Goal: Task Accomplishment & Management: Use online tool/utility

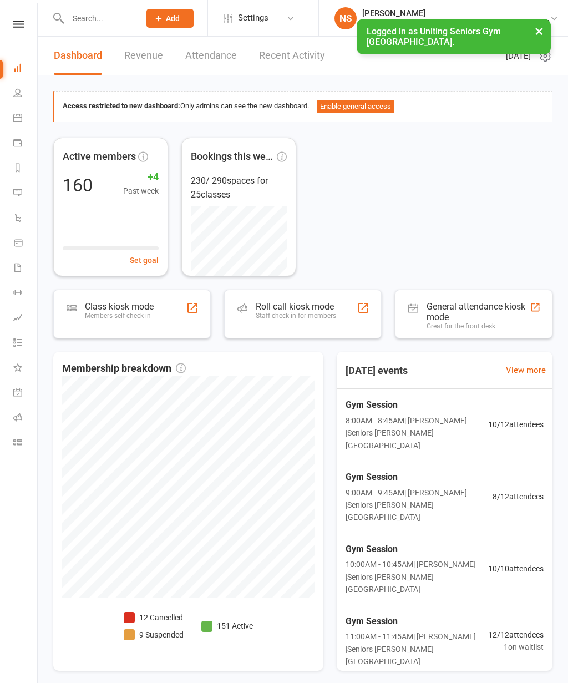
click at [136, 324] on div "Class kiosk mode Members self check-in" at bounding box center [119, 315] width 69 height 29
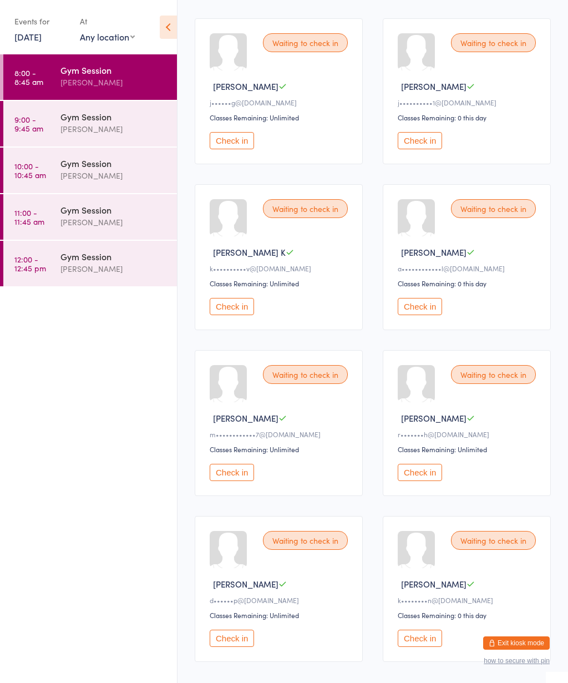
scroll to position [328, 0]
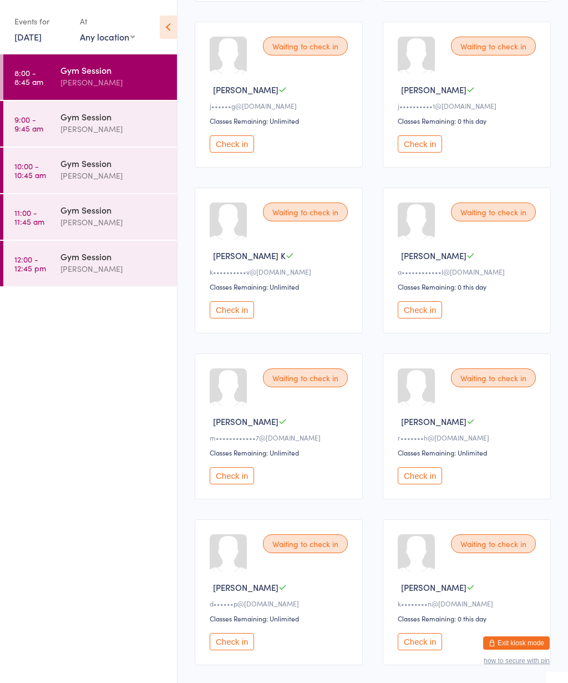
click at [170, 23] on icon at bounding box center [168, 27] width 17 height 23
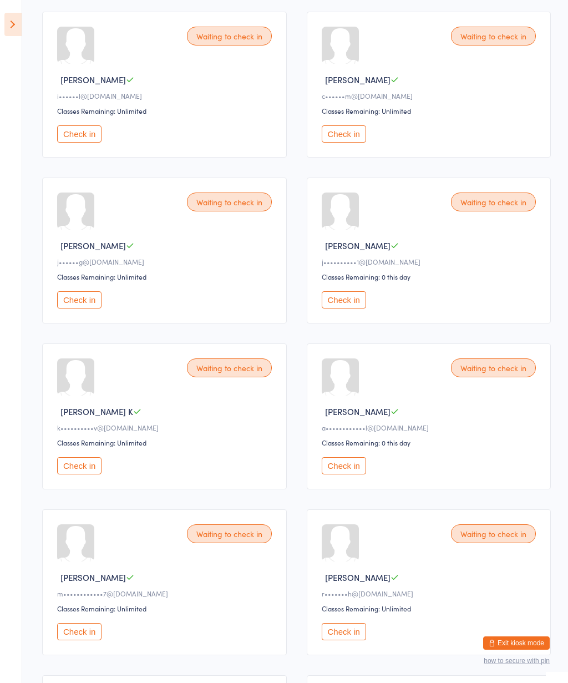
scroll to position [171, 0]
click at [95, 475] on button "Check in" at bounding box center [79, 467] width 44 height 17
click at [354, 476] on button "Check in" at bounding box center [344, 467] width 44 height 17
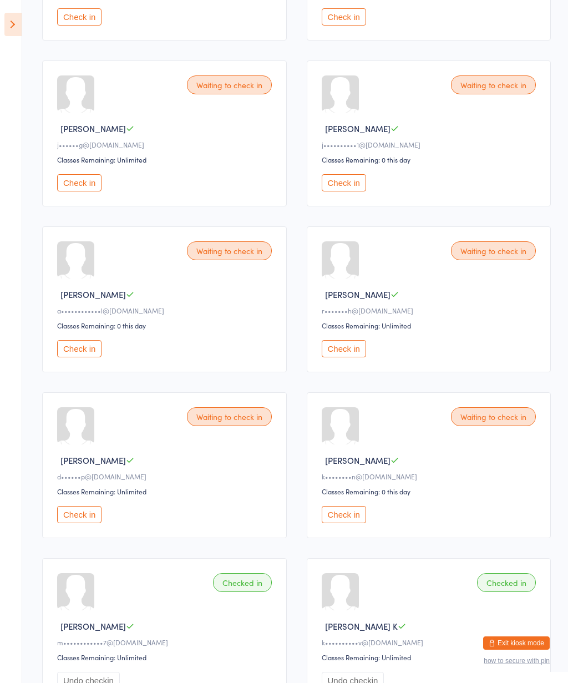
scroll to position [290, 0]
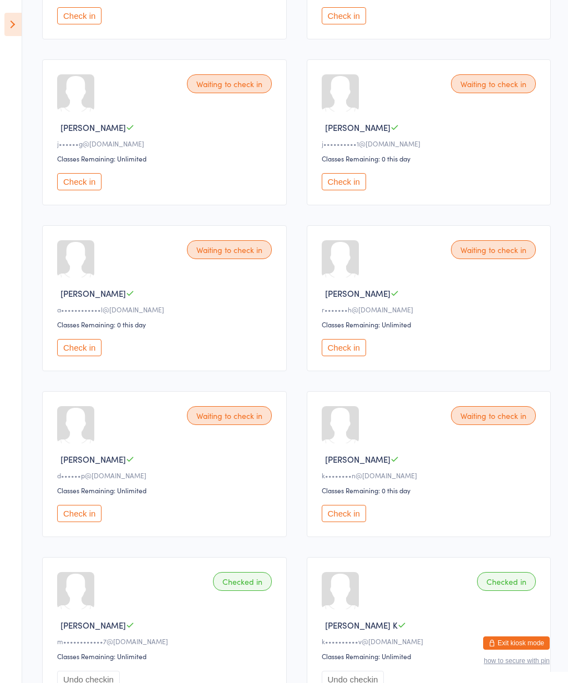
click at [99, 522] on button "Check in" at bounding box center [79, 513] width 44 height 17
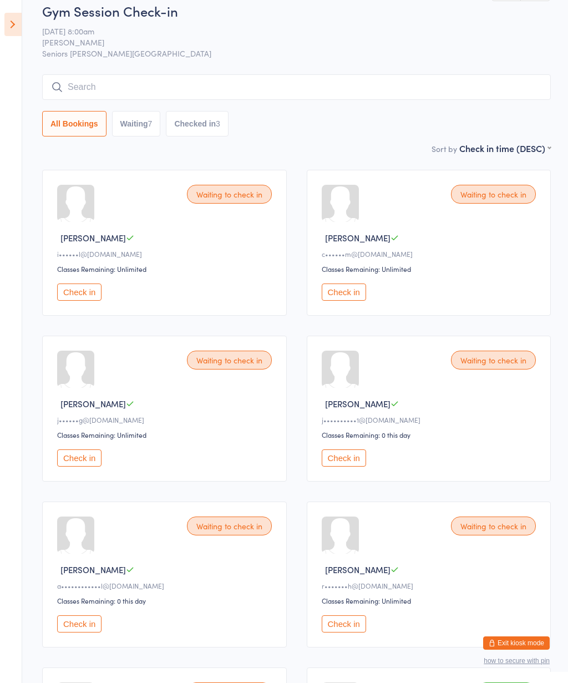
scroll to position [13, 0]
click at [228, 194] on div "Waiting to check in" at bounding box center [229, 194] width 85 height 19
click at [498, 199] on div "Waiting to check in" at bounding box center [493, 194] width 85 height 19
click at [354, 301] on button "Check in" at bounding box center [344, 292] width 44 height 17
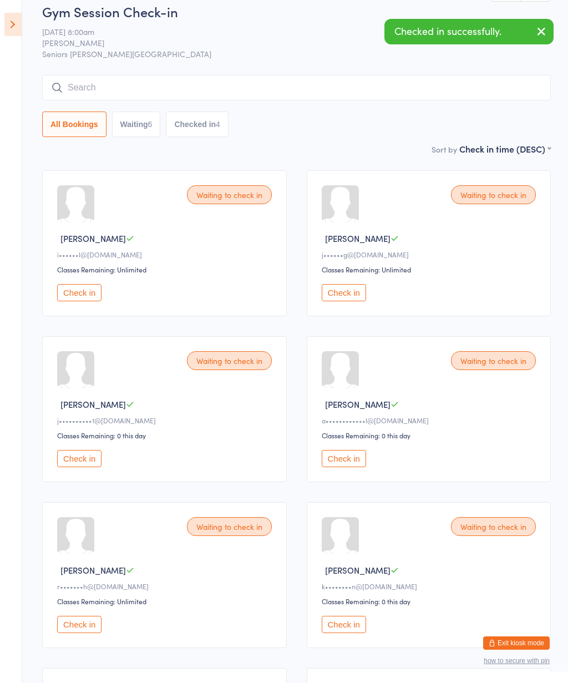
click at [74, 301] on button "Check in" at bounding box center [79, 292] width 44 height 17
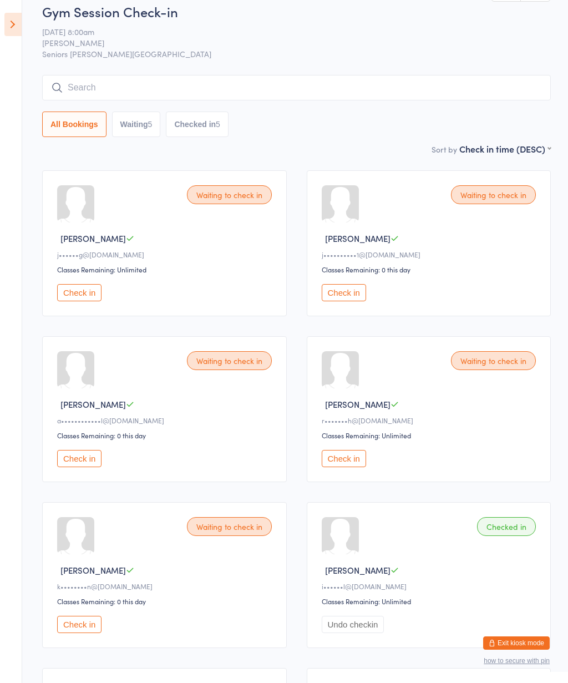
click at [129, 508] on div "Waiting to check in [PERSON_NAME] E j••••••g@[DOMAIN_NAME] Classes Remaining: U…" at bounding box center [296, 575] width 529 height 830
click at [99, 467] on button "Check in" at bounding box center [79, 458] width 44 height 17
click at [350, 301] on button "Check in" at bounding box center [344, 292] width 44 height 17
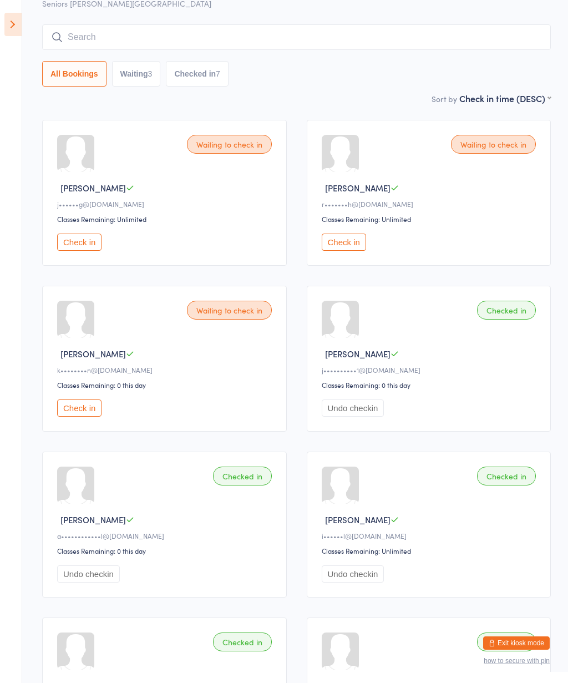
scroll to position [56, 0]
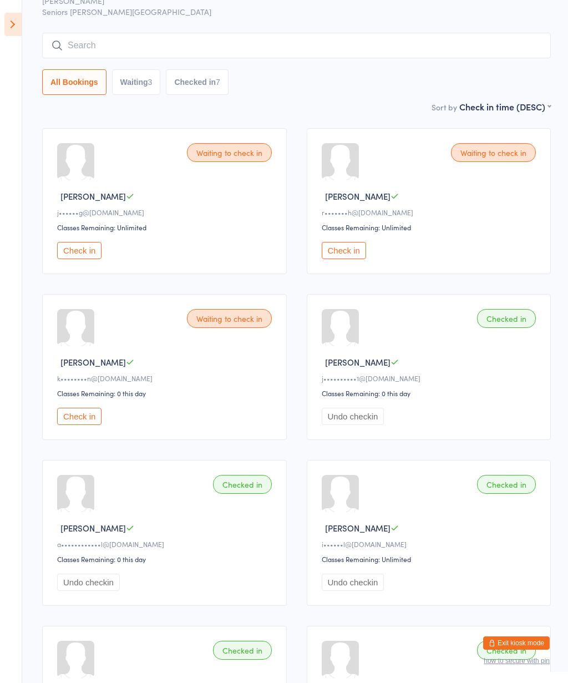
click at [238, 162] on div "Waiting to check in" at bounding box center [229, 152] width 85 height 19
click at [94, 257] on button "Check in" at bounding box center [79, 250] width 44 height 17
click at [89, 259] on button "Check in" at bounding box center [79, 250] width 44 height 17
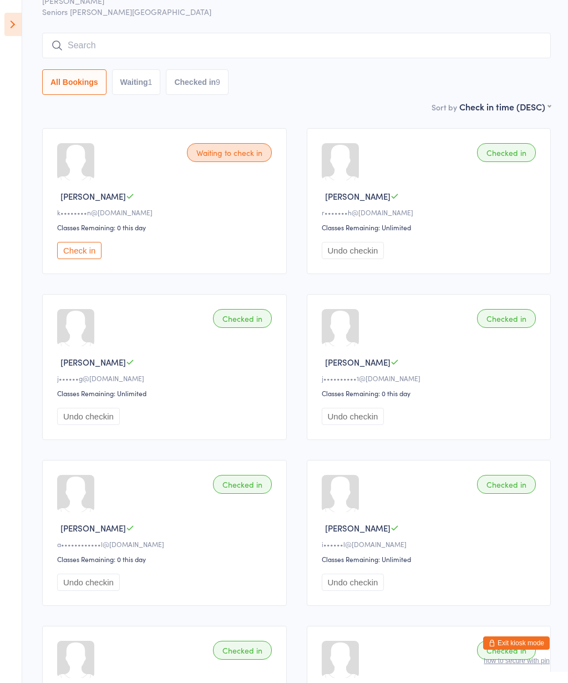
click at [231, 162] on div "Waiting to check in" at bounding box center [229, 152] width 85 height 19
click at [82, 259] on button "Check in" at bounding box center [79, 250] width 44 height 17
